Goal: Transaction & Acquisition: Purchase product/service

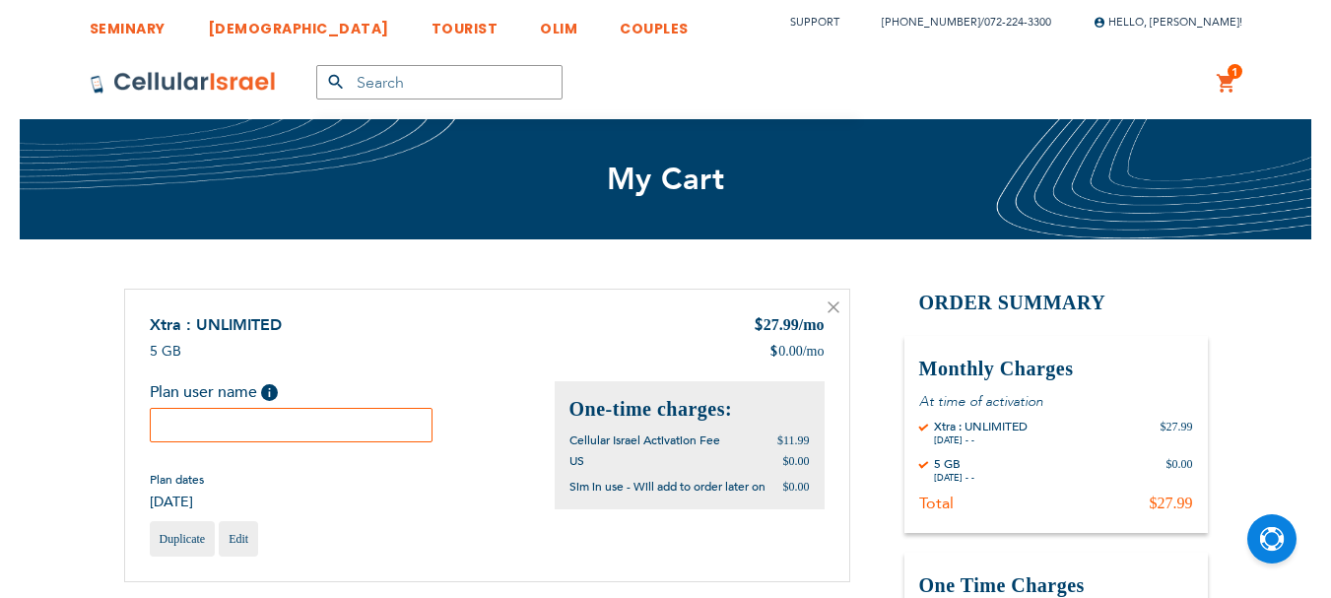
scroll to position [13, 0]
click at [274, 418] on input "text" at bounding box center [292, 425] width 284 height 34
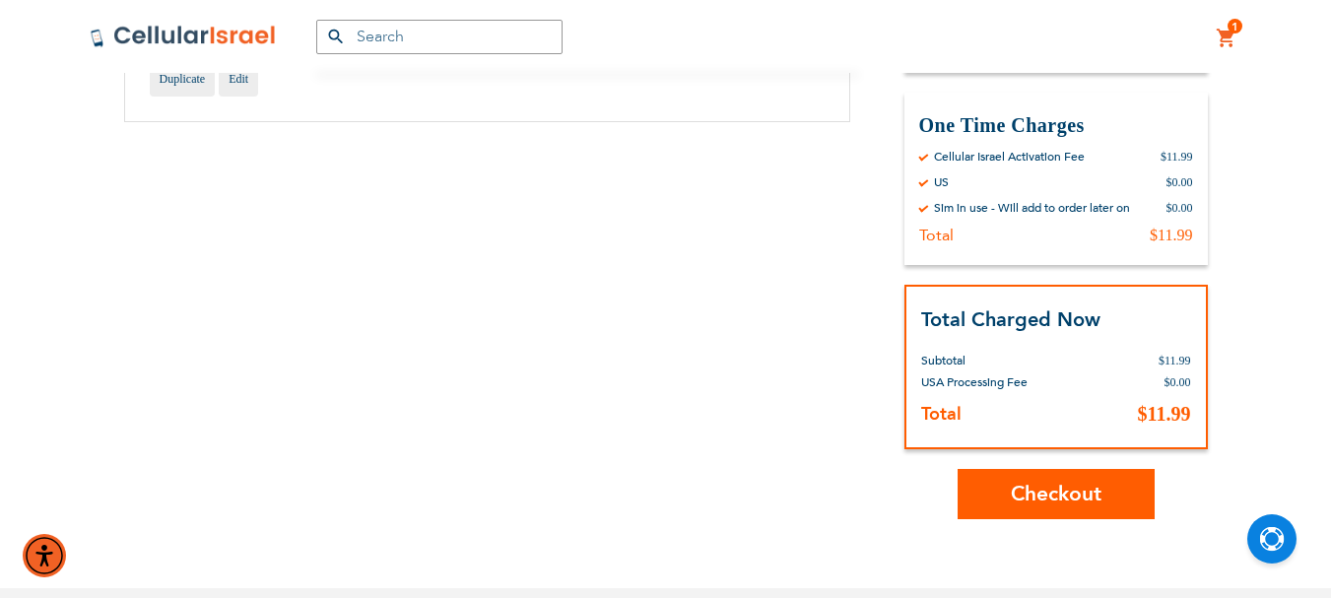
scroll to position [492, 0]
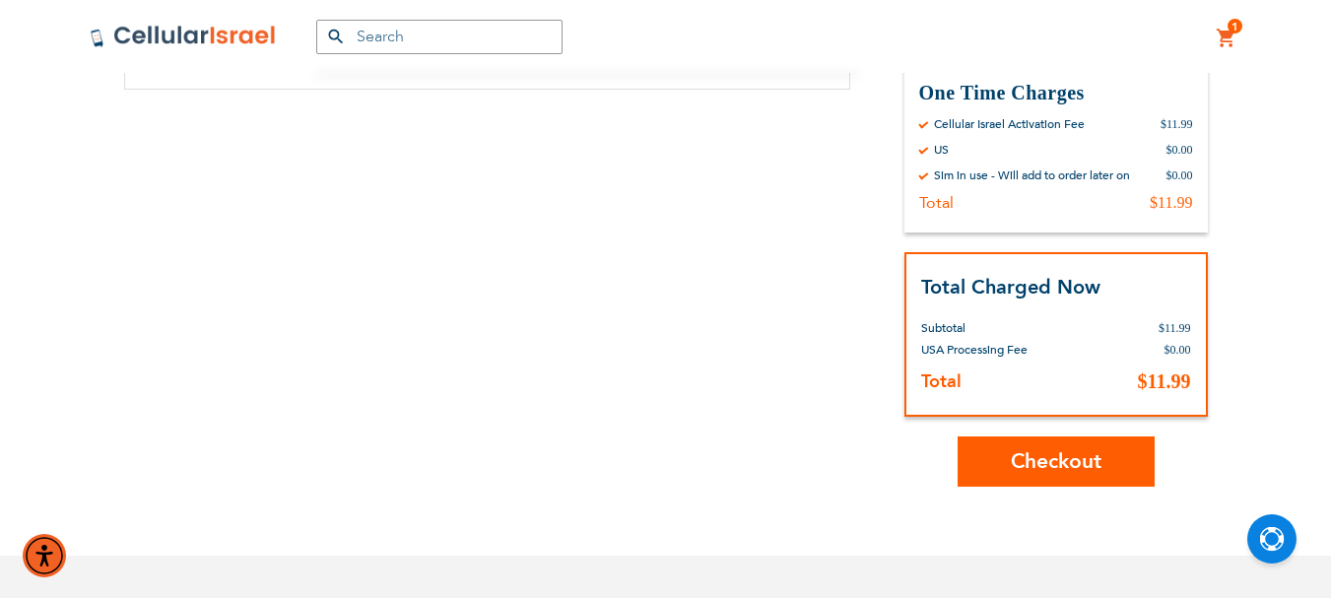
type input "[PERSON_NAME]"
click at [1068, 456] on span "Checkout" at bounding box center [1056, 461] width 91 height 29
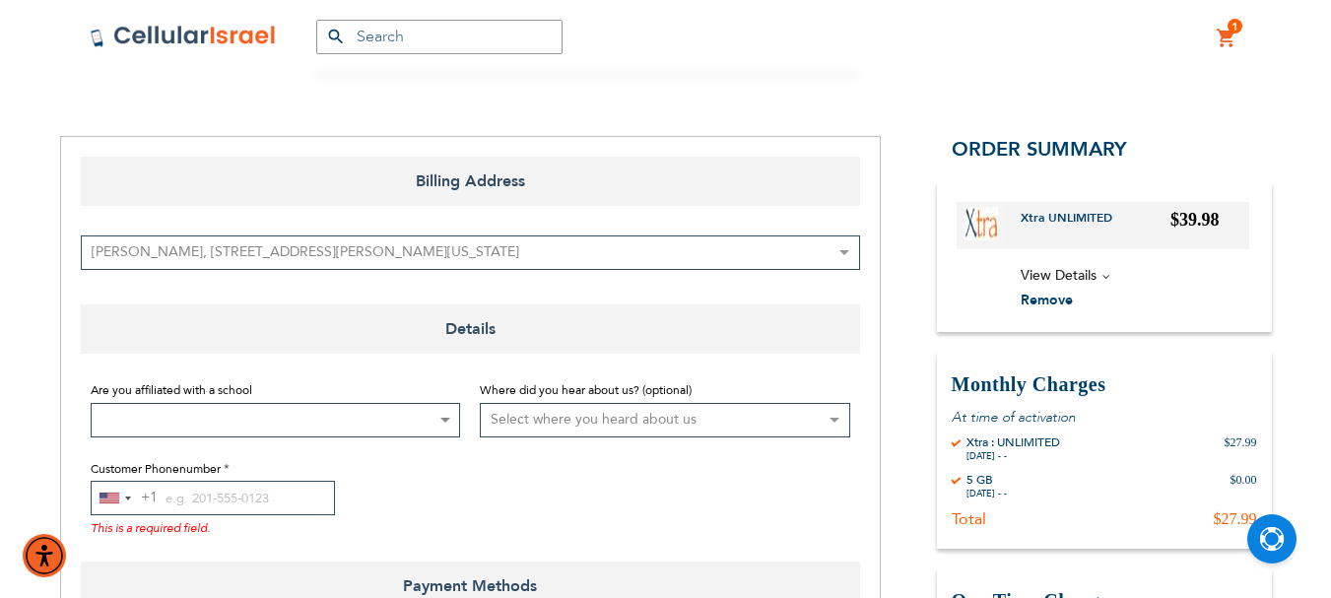
scroll to position [197, 0]
click at [435, 414] on span at bounding box center [444, 419] width 20 height 33
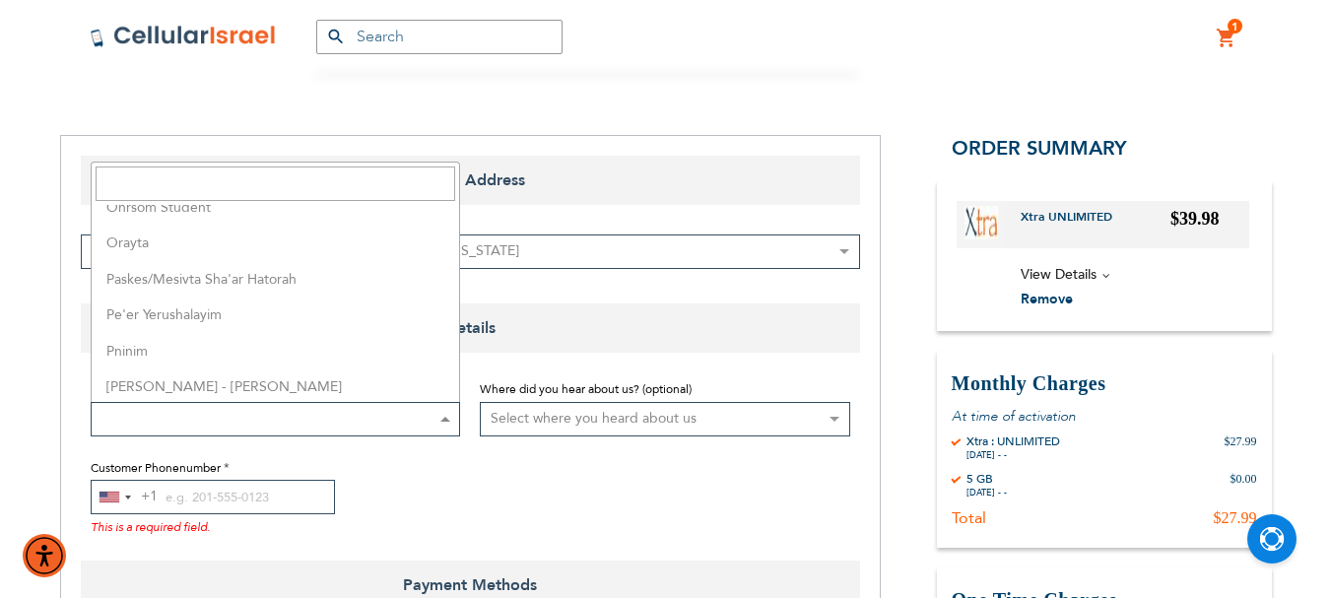
scroll to position [4137, 0]
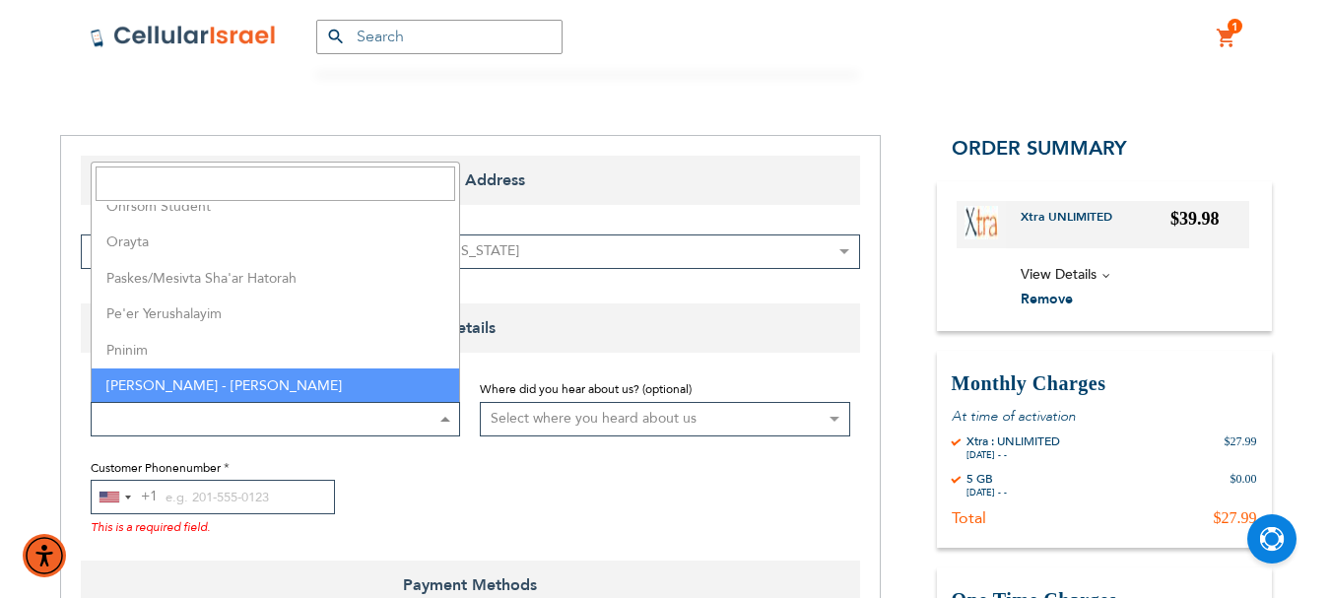
select select "184"
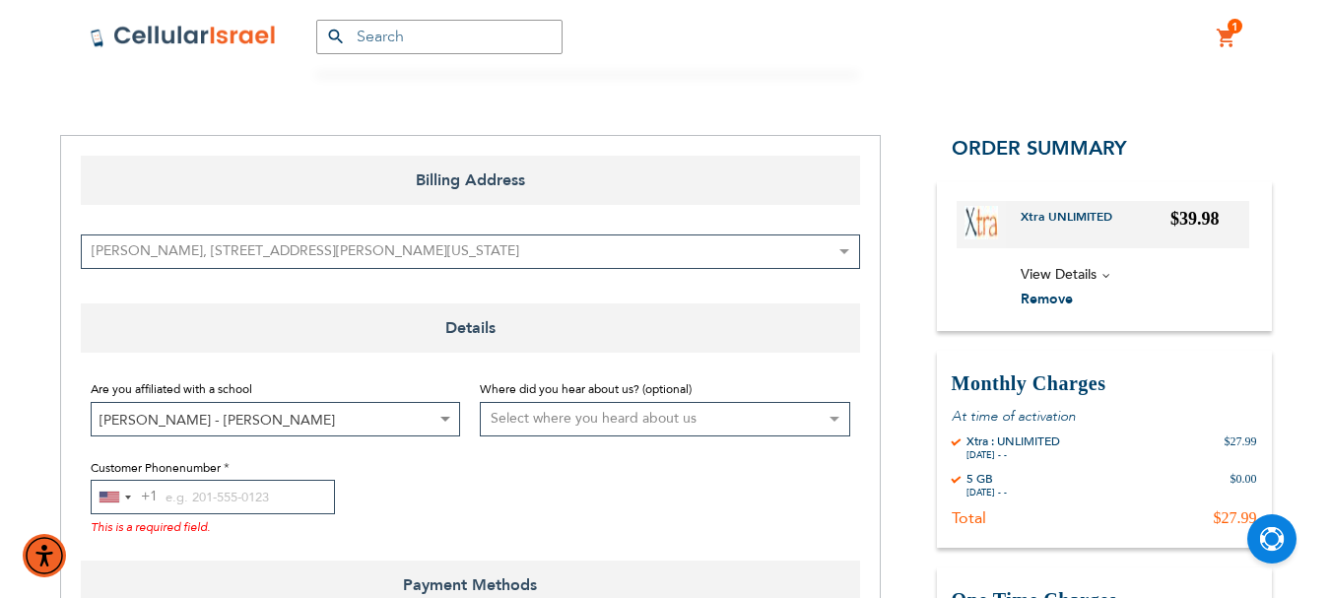
click at [831, 419] on select "Select where you heard about us Existing Customer Friend Other School/Group BP …" at bounding box center [665, 419] width 370 height 34
select select "1"
click at [480, 402] on select "Select where you heard about us Existing Customer Friend Other School/Group BP …" at bounding box center [665, 419] width 370 height 34
click at [165, 494] on input "Customer Phonenumber" at bounding box center [213, 497] width 244 height 34
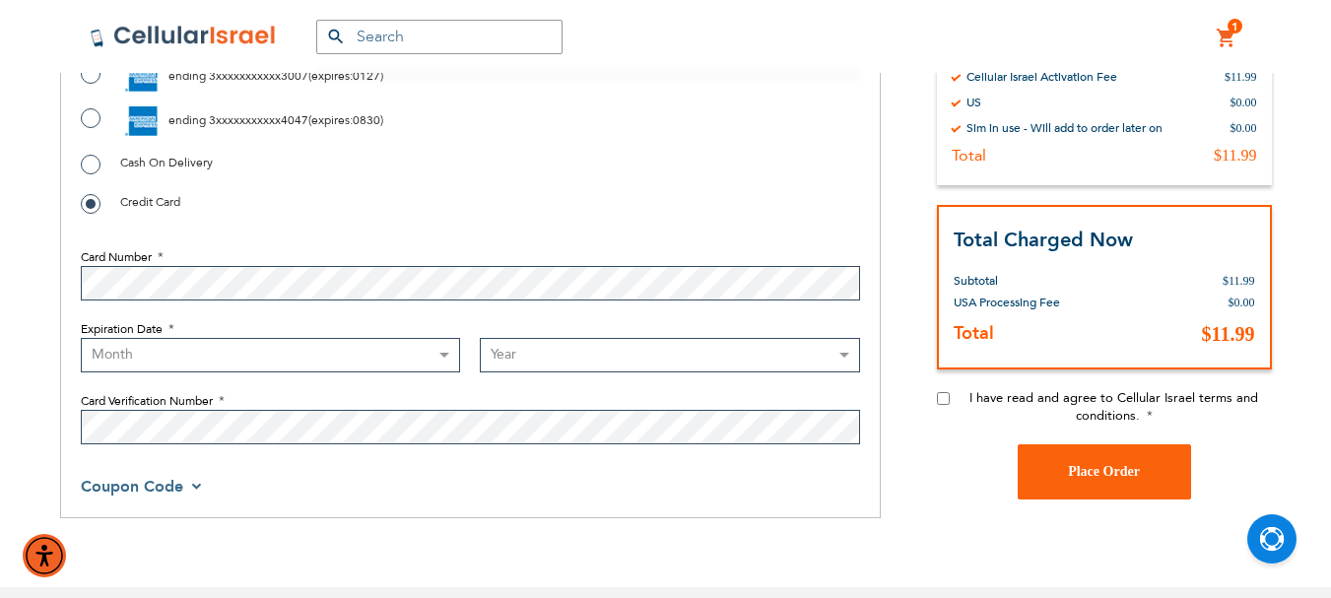
scroll to position [886, 0]
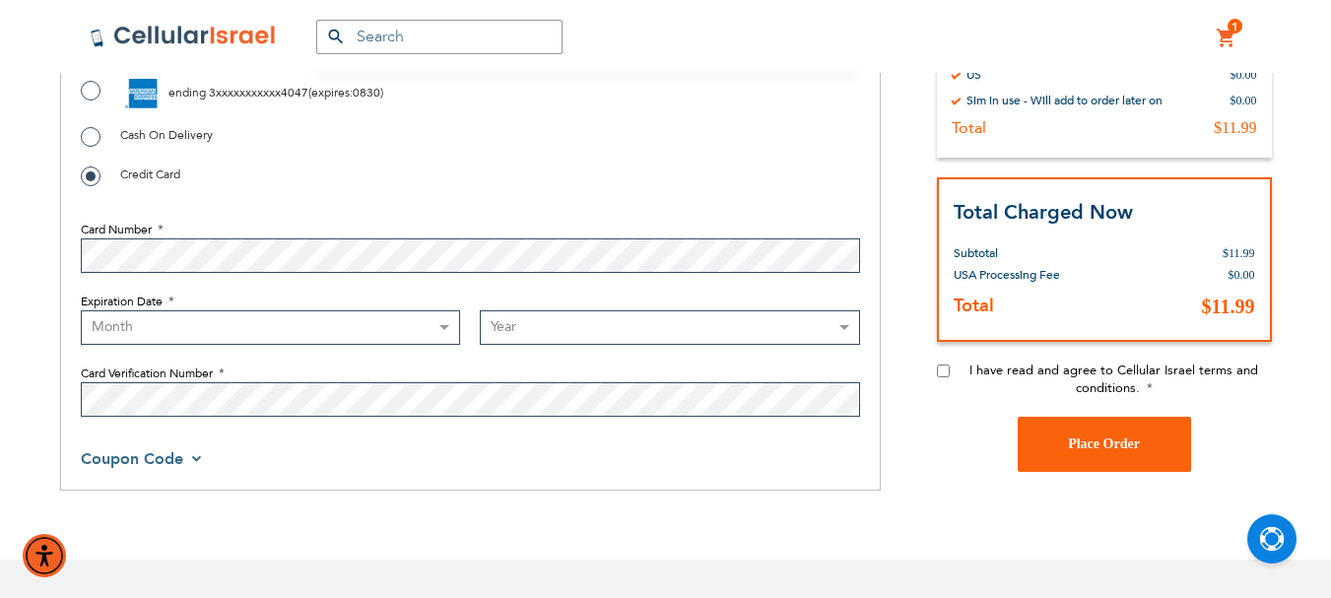
type input "[PHONE_NUMBER]"
click at [942, 368] on input "I have read and agree to Cellular Israel terms and conditions." at bounding box center [943, 369] width 13 height 13
checkbox input "true"
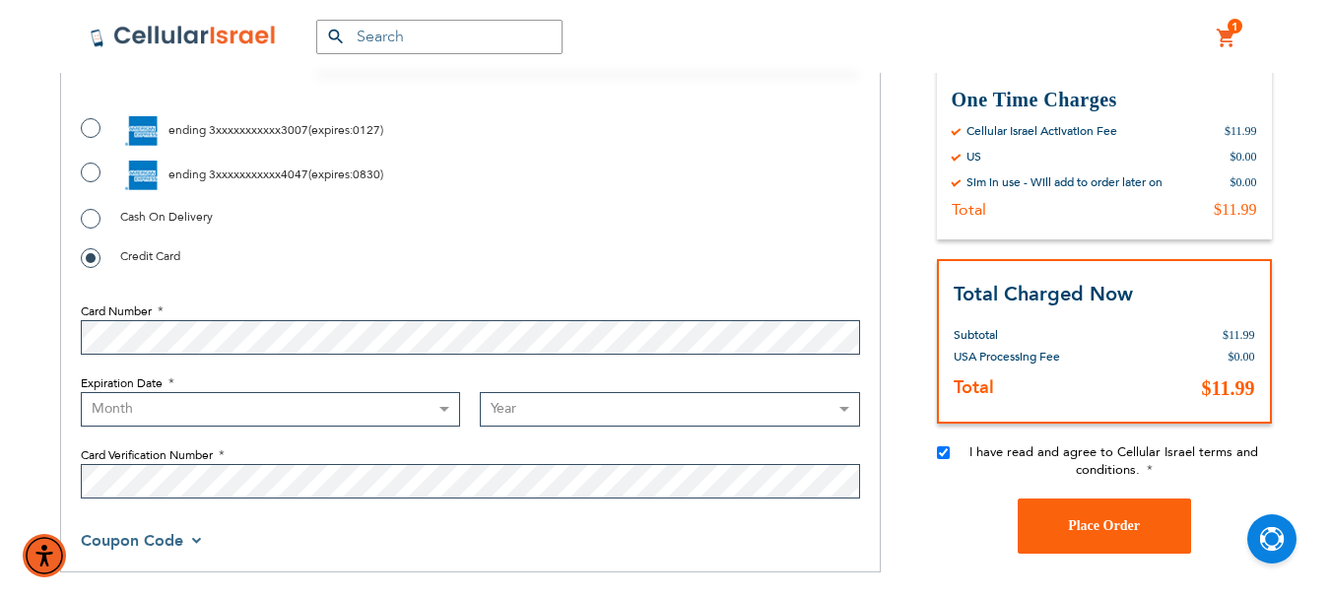
scroll to position [689, 0]
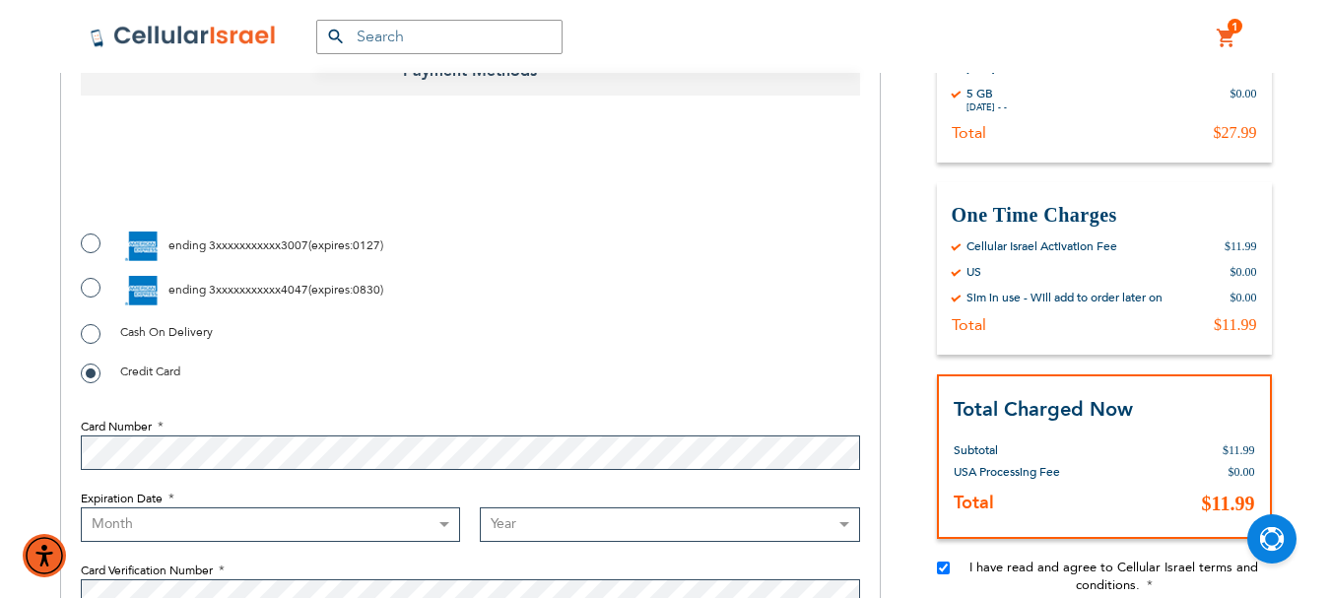
checkbox input "true"
click at [94, 283] on label "ending 3xxxxxxxxxxx4047 ( expires : 0830 )" at bounding box center [232, 291] width 302 height 30
radio input "true"
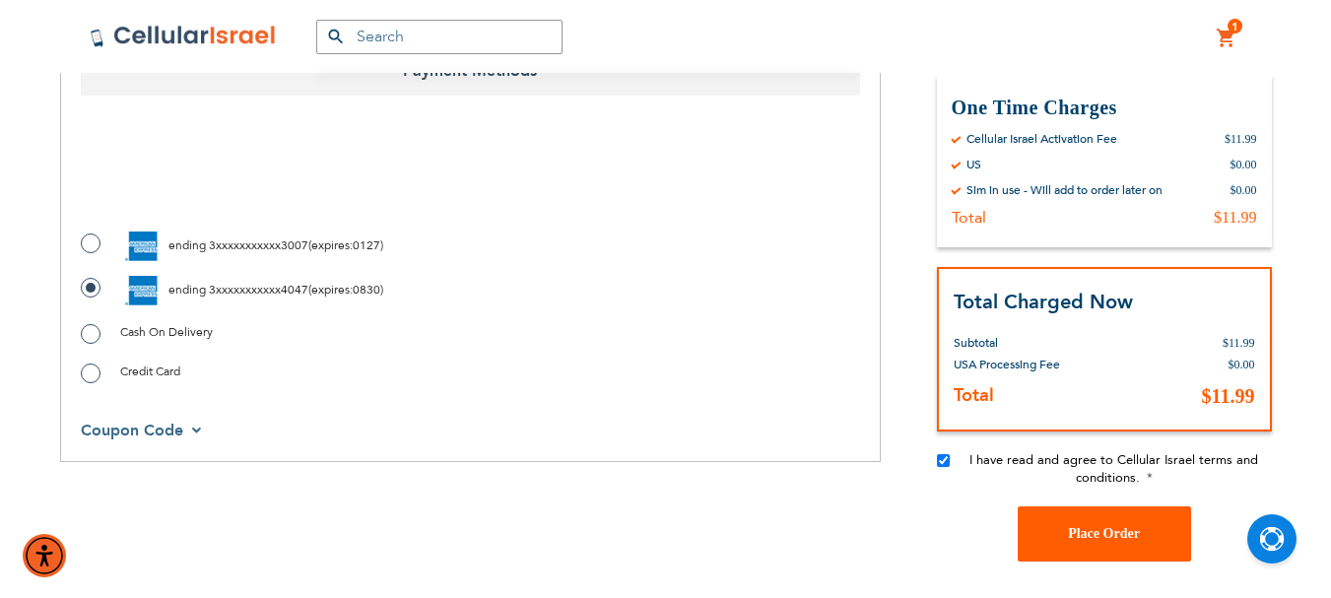
click at [1117, 538] on span "Place Order" at bounding box center [1104, 533] width 72 height 15
